Goal: Task Accomplishment & Management: Use online tool/utility

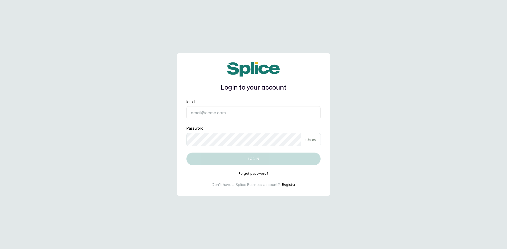
type input "[EMAIL_ADDRESS][DOMAIN_NAME]"
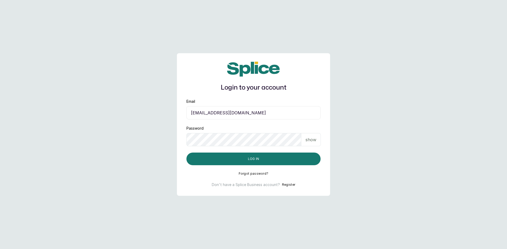
click at [311, 143] on p "show" at bounding box center [310, 140] width 11 height 6
click at [252, 155] on button "Log in" at bounding box center [253, 159] width 134 height 13
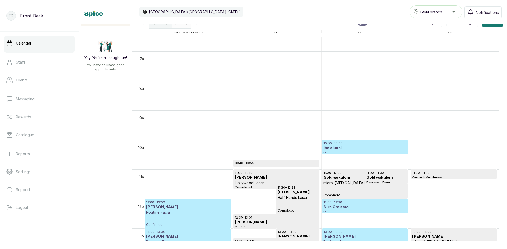
scroll to position [204, 0]
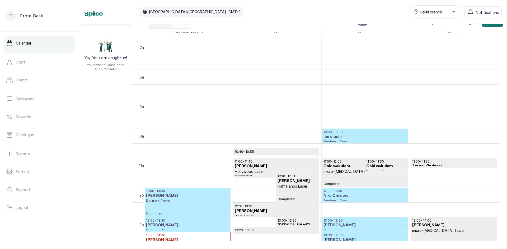
click at [162, 209] on p "Confirmed" at bounding box center [187, 210] width 83 height 12
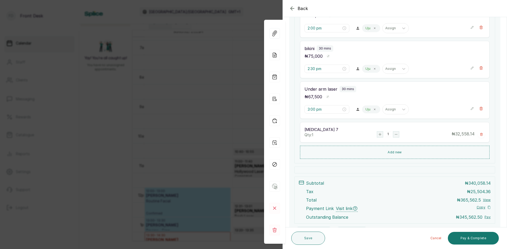
scroll to position [148, 0]
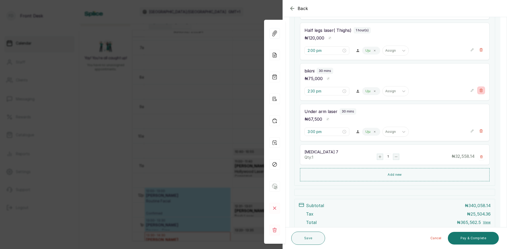
click at [479, 90] on button "Show no-show/cancelled" at bounding box center [481, 91] width 8 height 8
type input "3:00 pm"
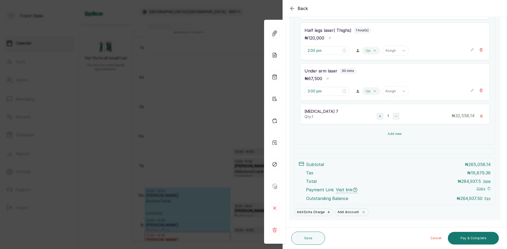
click at [397, 133] on button "Add new" at bounding box center [395, 134] width 190 height 13
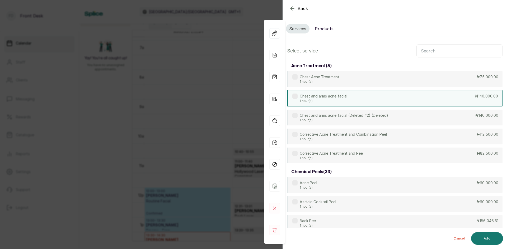
scroll to position [0, 0]
click at [419, 49] on input "text" at bounding box center [459, 51] width 86 height 13
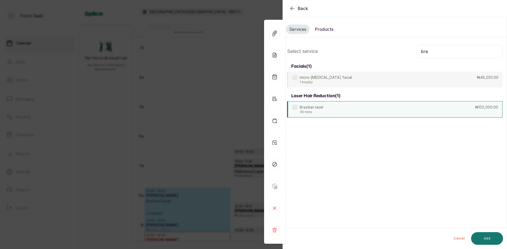
type input "bra"
click at [373, 108] on div "Brazilian laser 30 mins ₦105,000.00" at bounding box center [394, 109] width 215 height 16
click at [487, 238] on button "Add" at bounding box center [487, 239] width 32 height 13
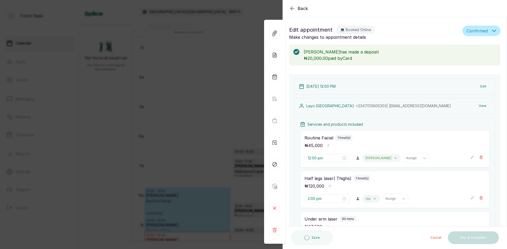
type input "3:30 pm"
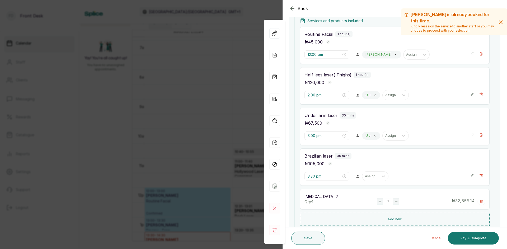
scroll to position [106, 0]
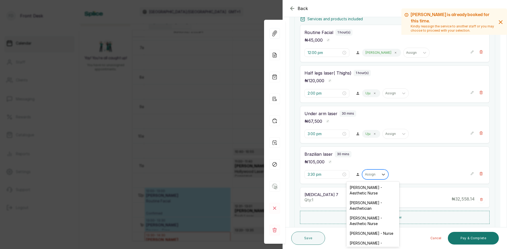
click at [375, 174] on div "Assign" at bounding box center [370, 174] width 16 height 7
click at [353, 218] on div "[PERSON_NAME] - Aesthetic Nurse" at bounding box center [372, 221] width 53 height 15
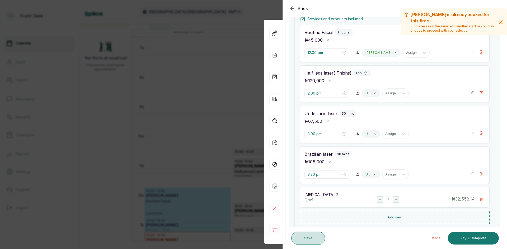
click at [311, 238] on button "Save" at bounding box center [308, 238] width 34 height 13
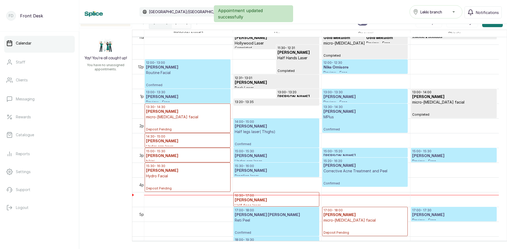
scroll to position [336, 0]
